Goal: Complete application form

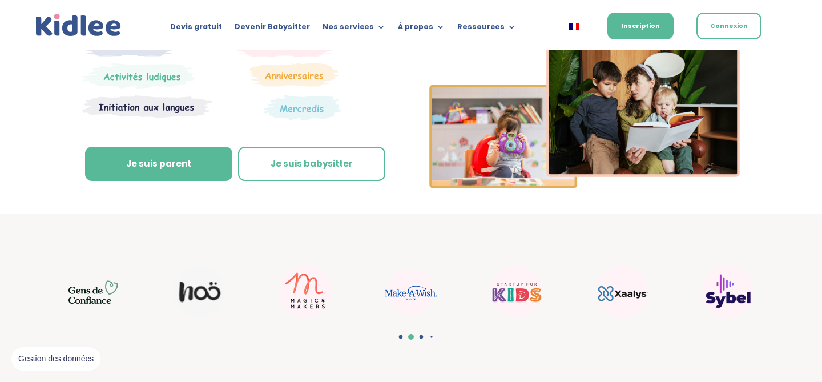
scroll to position [197, 0]
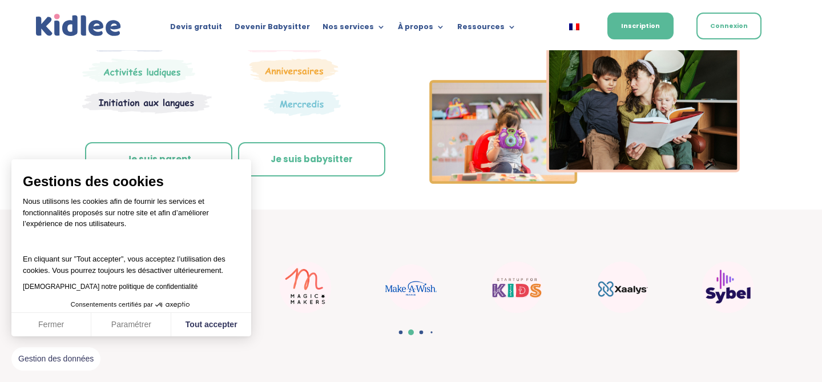
click at [183, 156] on link "Je suis parent" at bounding box center [158, 159] width 147 height 34
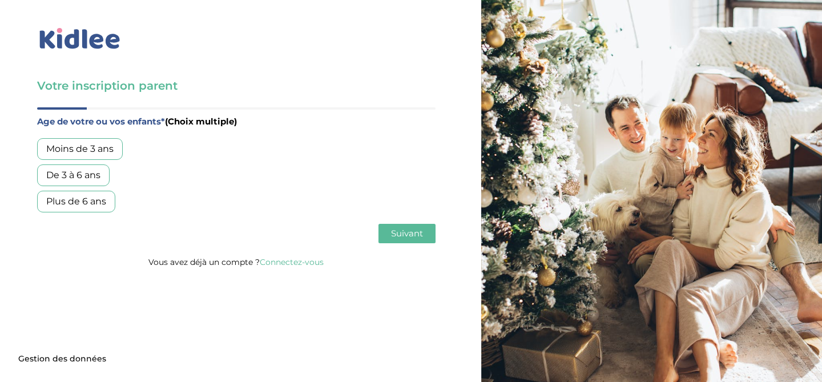
click at [99, 150] on div "Moins de 3 ans" at bounding box center [80, 149] width 86 height 22
click at [409, 240] on button "Suivant" at bounding box center [406, 233] width 57 height 19
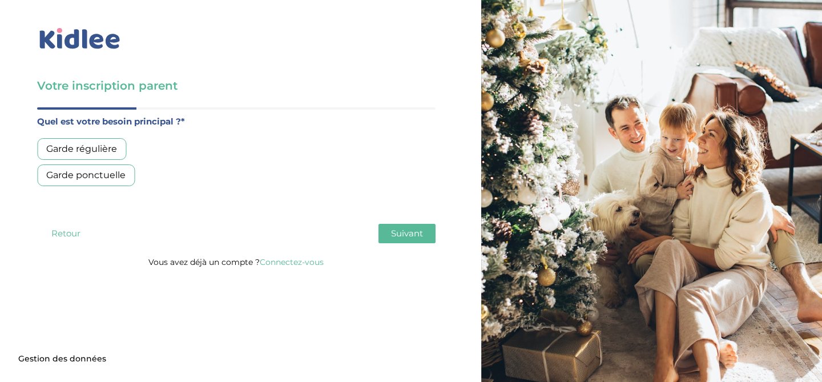
click at [96, 174] on div "Garde ponctuelle" at bounding box center [86, 175] width 98 height 22
click at [409, 227] on button "Suivant" at bounding box center [406, 233] width 57 height 19
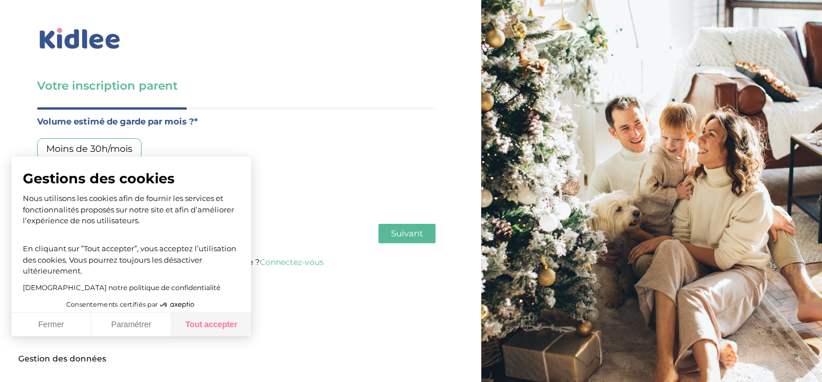
click at [218, 328] on button "Tout accepter" at bounding box center [211, 325] width 80 height 24
checkbox input "true"
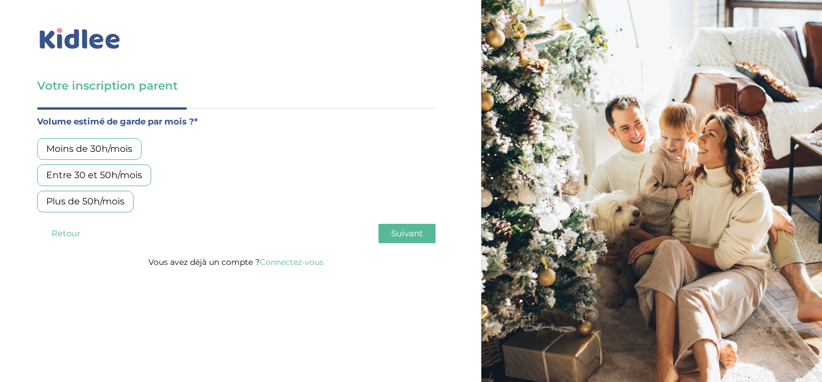
click at [99, 146] on div "Moins de 30h/mois" at bounding box center [89, 149] width 104 height 22
click at [411, 235] on span "Suivant" at bounding box center [407, 233] width 32 height 11
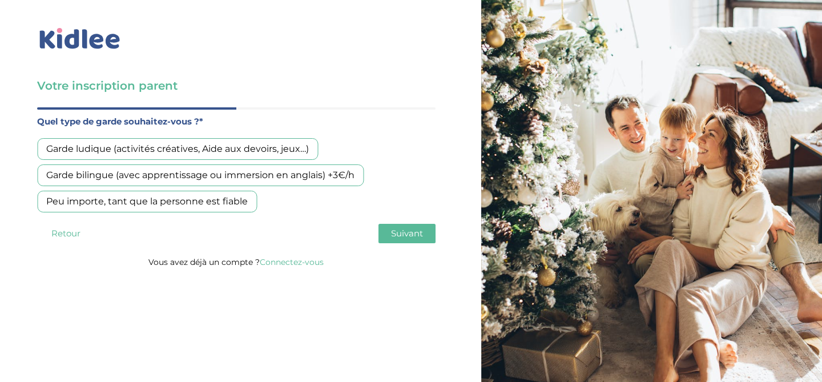
click at [188, 205] on div "Peu importe, tant que la personne est fiable" at bounding box center [147, 202] width 220 height 22
click at [411, 241] on button "Suivant" at bounding box center [406, 233] width 57 height 19
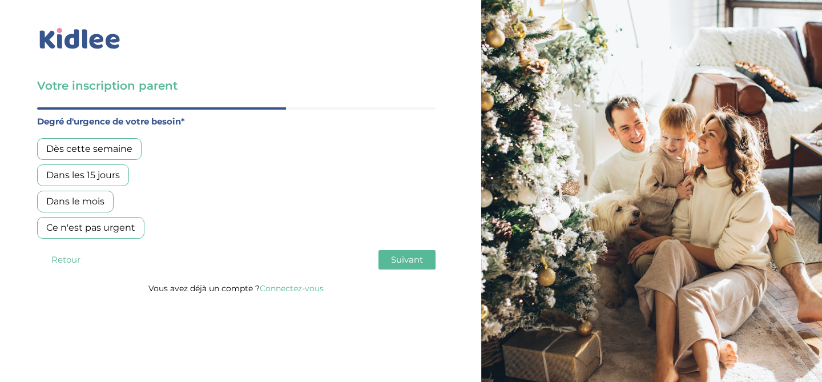
click at [122, 232] on div "Ce n'est pas urgent" at bounding box center [90, 228] width 107 height 22
click at [389, 257] on button "Suivant" at bounding box center [406, 259] width 57 height 19
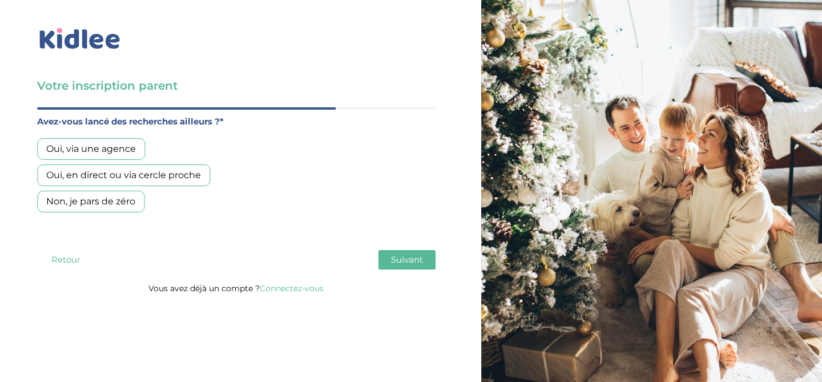
click at [84, 199] on div "Non, je pars de zéro" at bounding box center [90, 202] width 107 height 22
click at [420, 264] on span "Suivant" at bounding box center [407, 259] width 32 height 11
